Goal: Find specific page/section: Find specific page/section

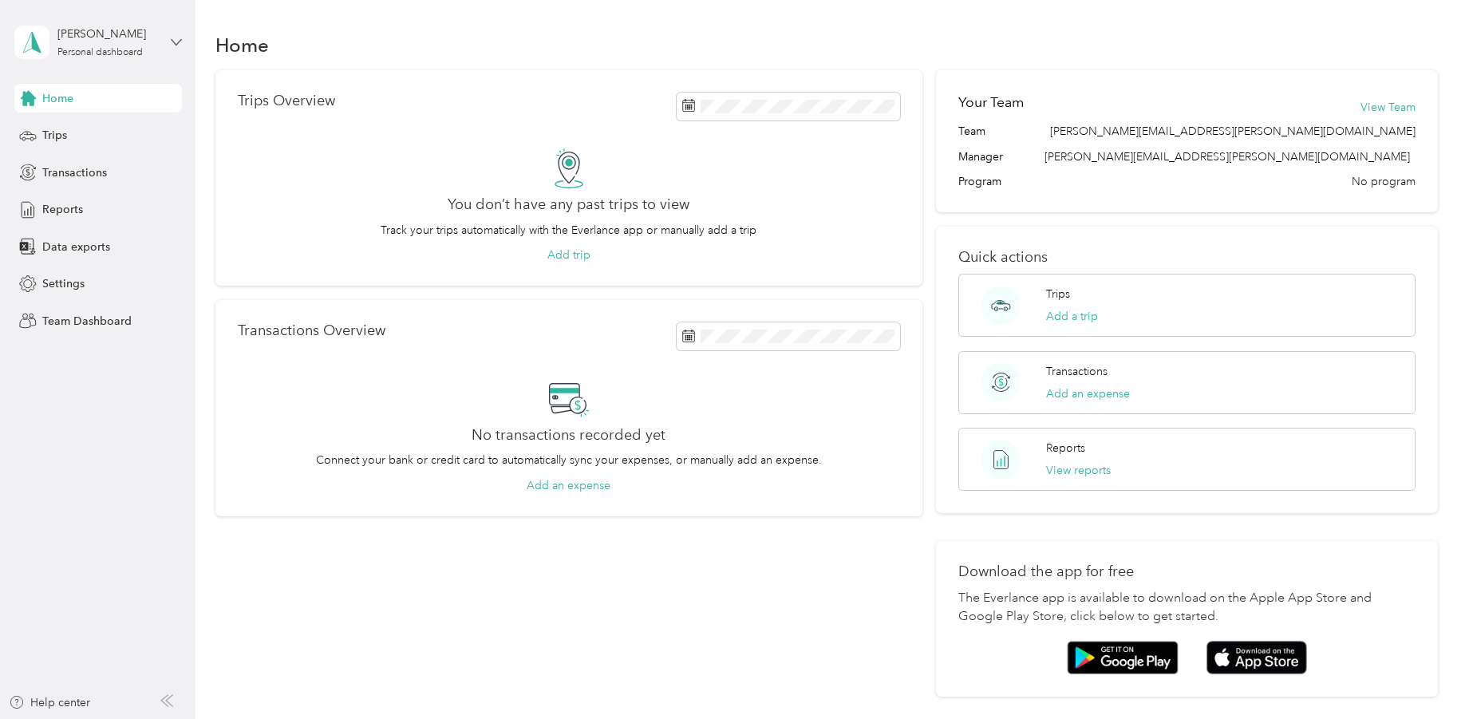
click at [178, 45] on icon at bounding box center [176, 42] width 11 height 11
click at [107, 133] on div "Team dashboard" at bounding box center [70, 131] width 85 height 17
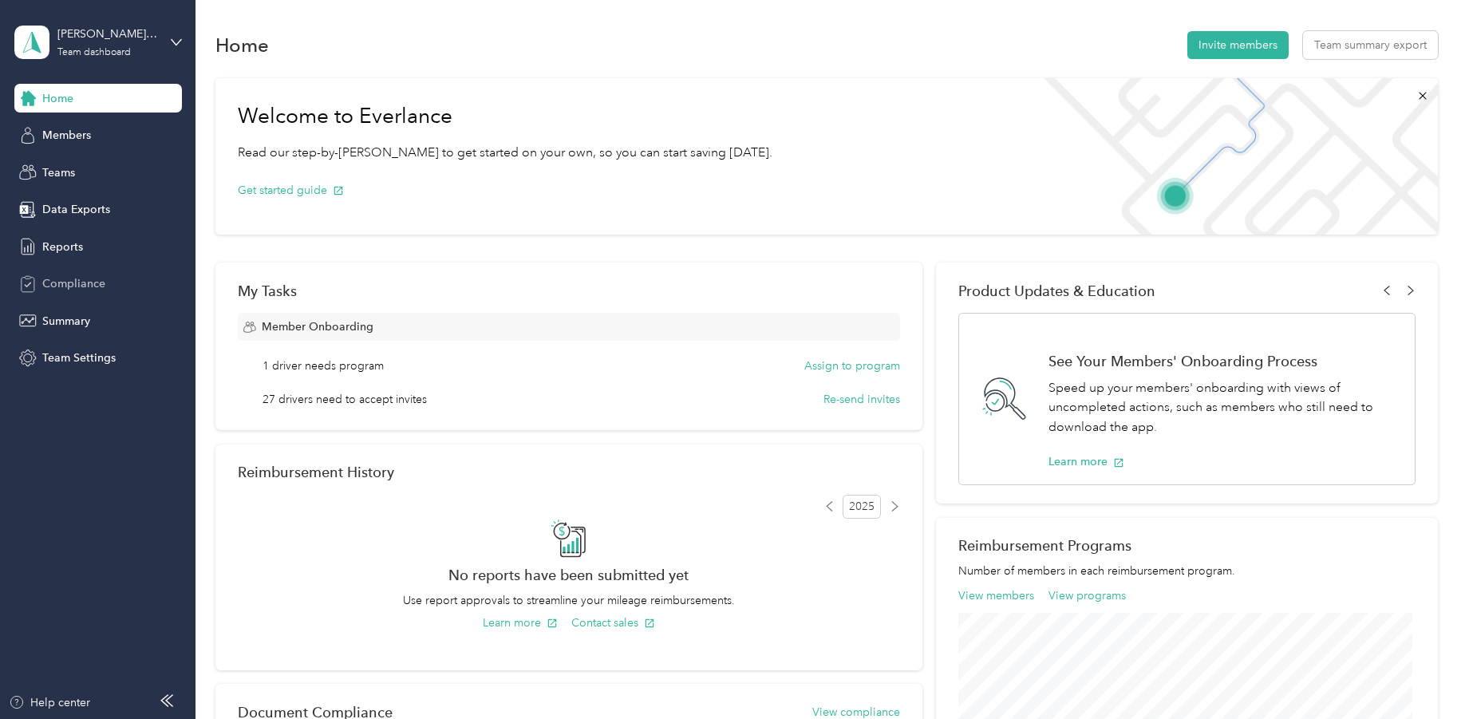
click at [65, 273] on div "Compliance" at bounding box center [98, 284] width 168 height 29
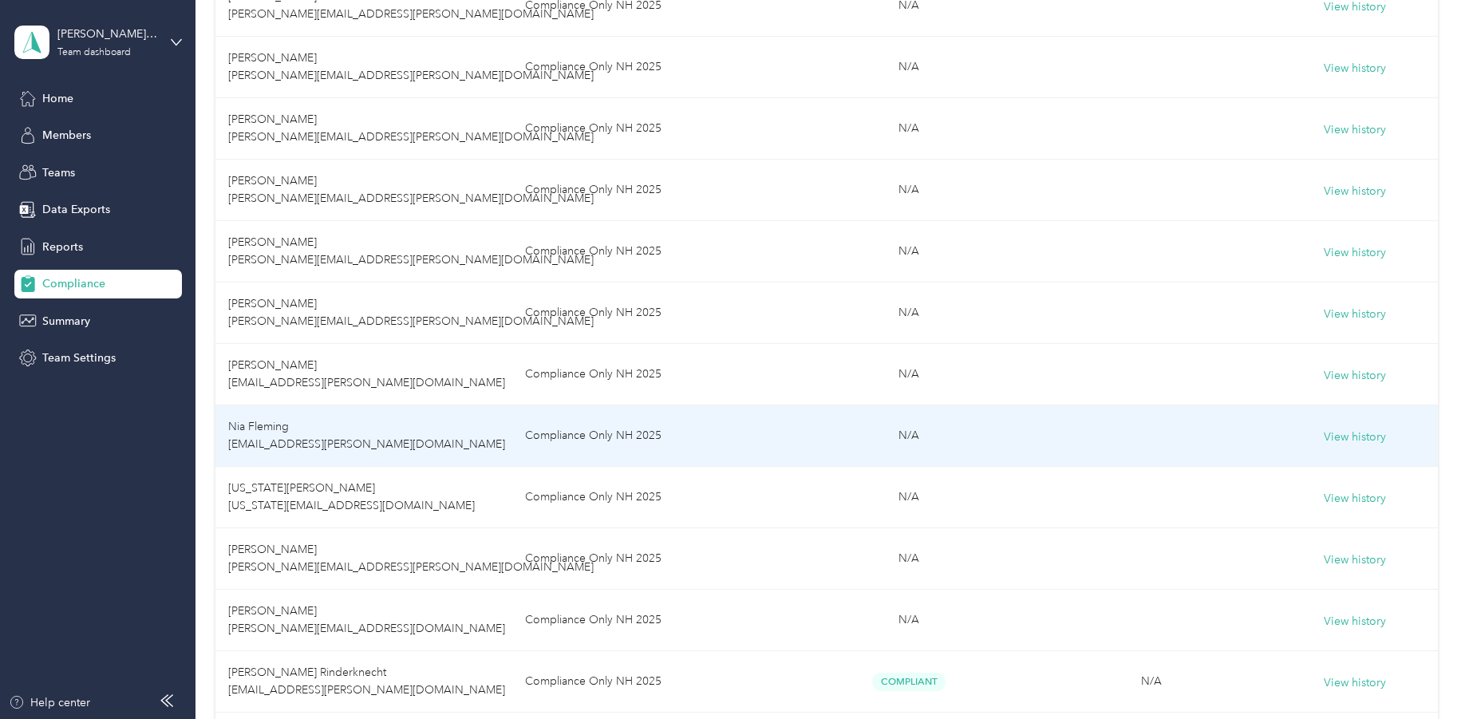
scroll to position [1388, 0]
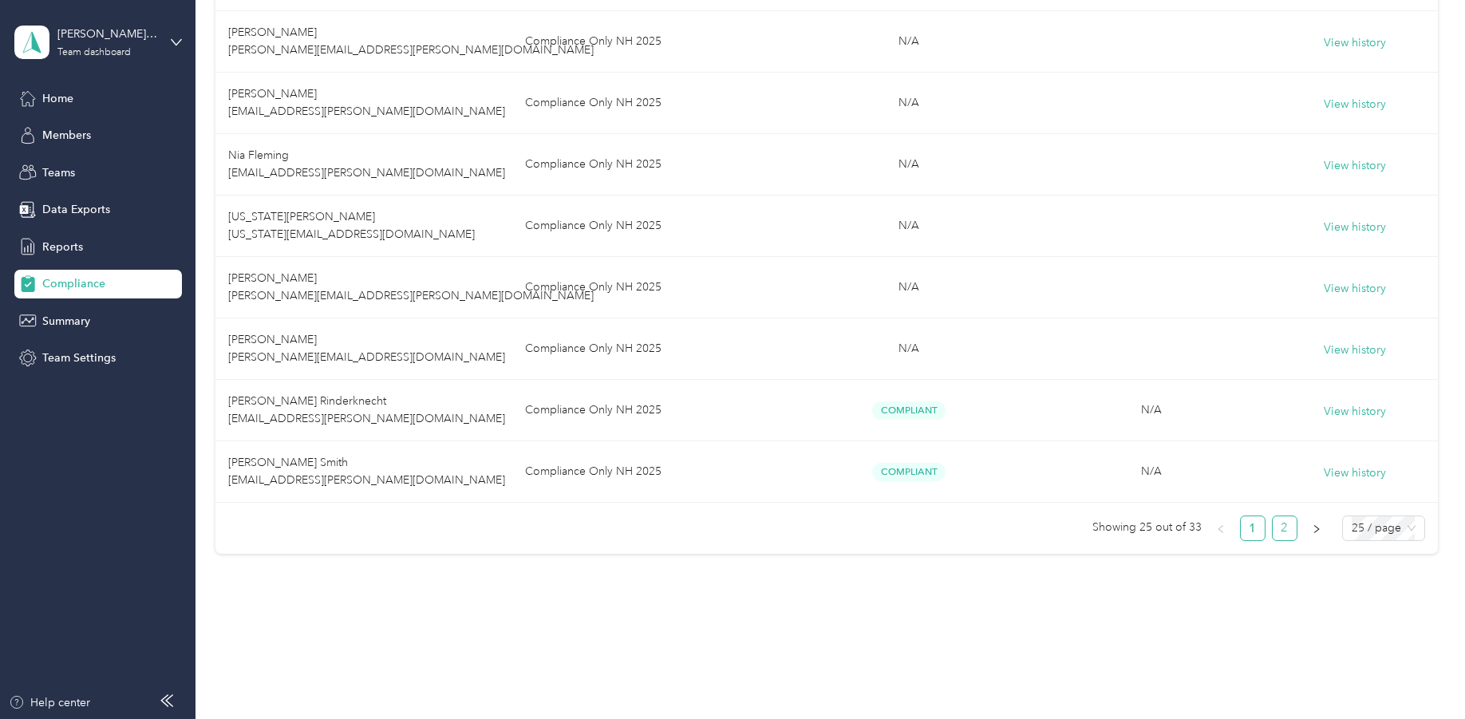
click at [1276, 528] on link "2" at bounding box center [1284, 528] width 24 height 24
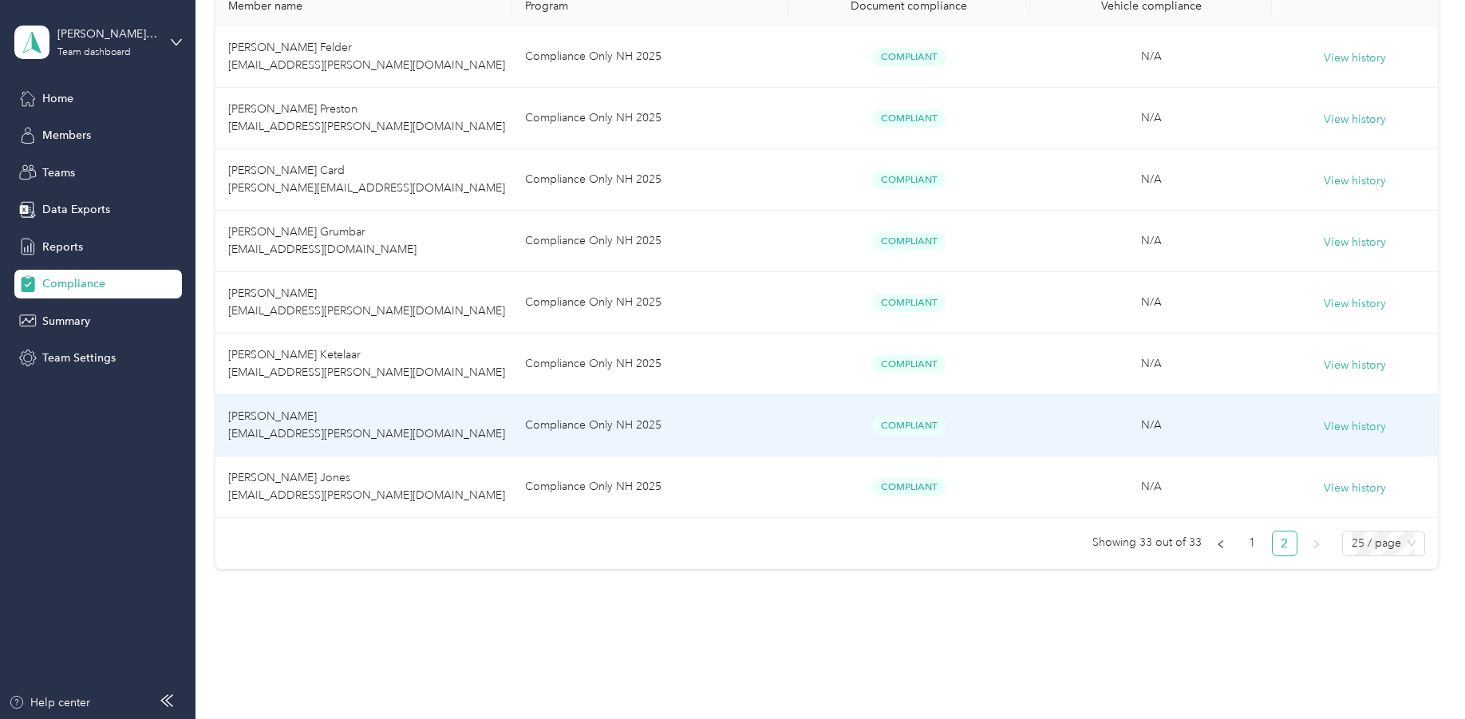
scroll to position [344, 0]
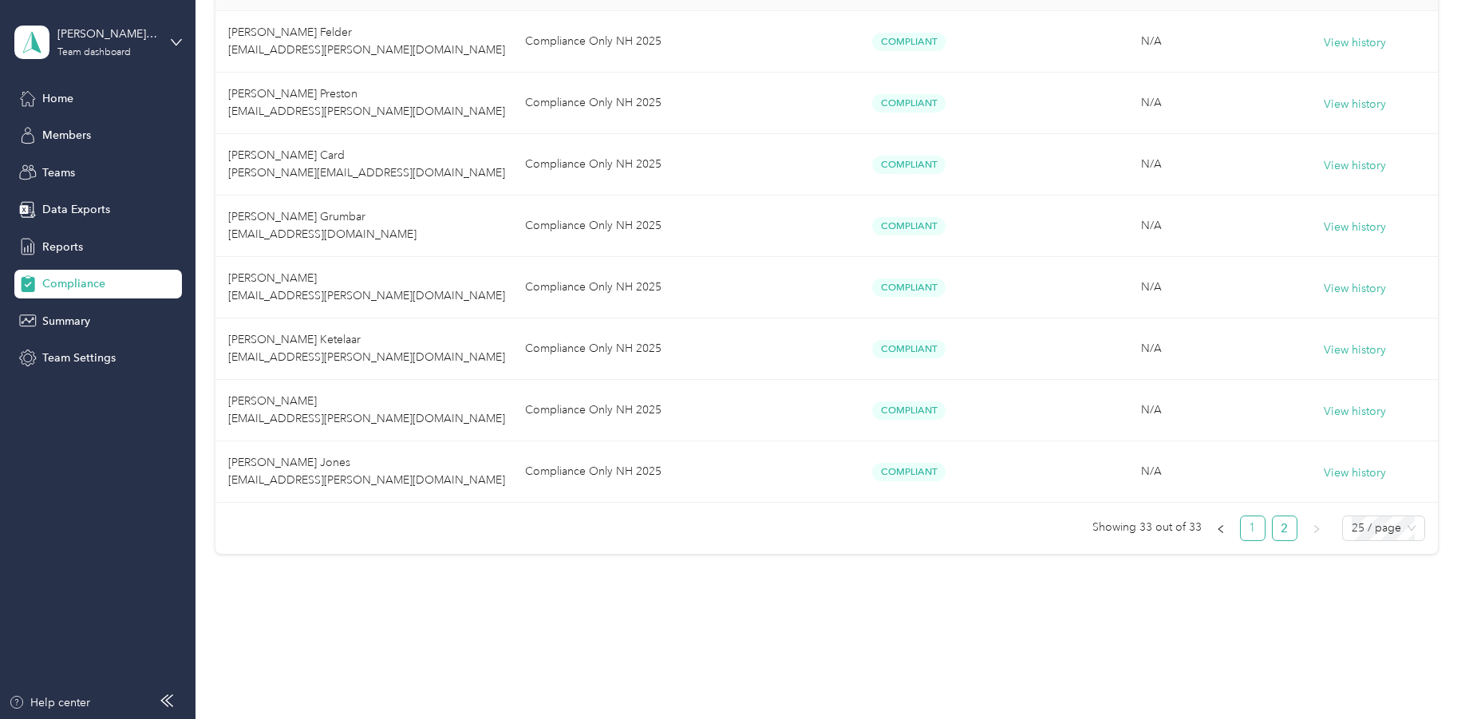
click at [1251, 536] on link "1" at bounding box center [1253, 528] width 24 height 24
